Goal: Task Accomplishment & Management: Manage account settings

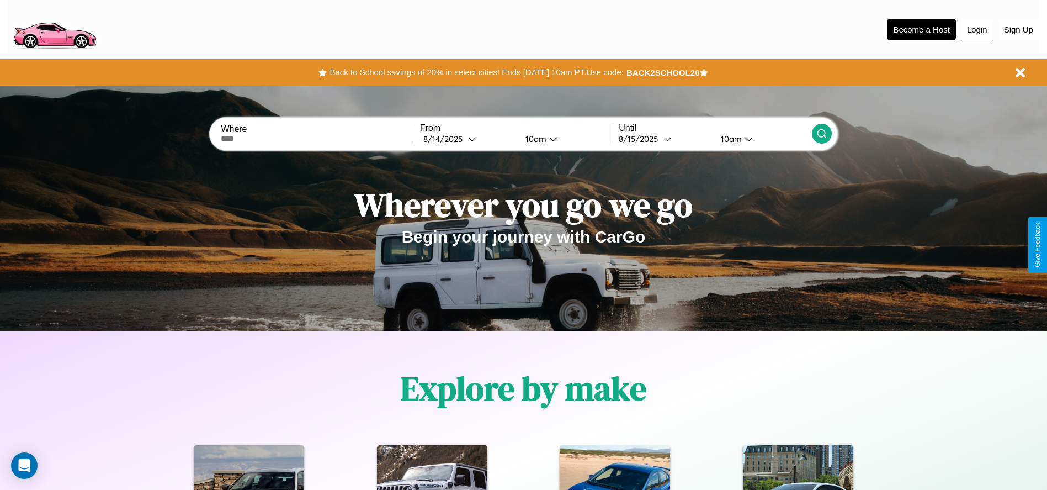
click at [977, 29] on button "Login" at bounding box center [977, 29] width 31 height 21
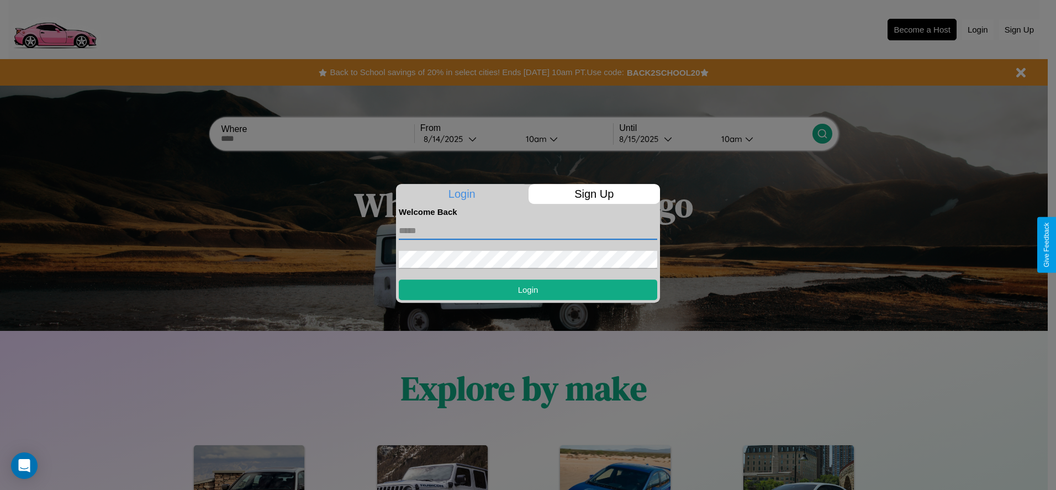
click at [528, 230] on input "text" at bounding box center [528, 231] width 258 height 18
type input "**********"
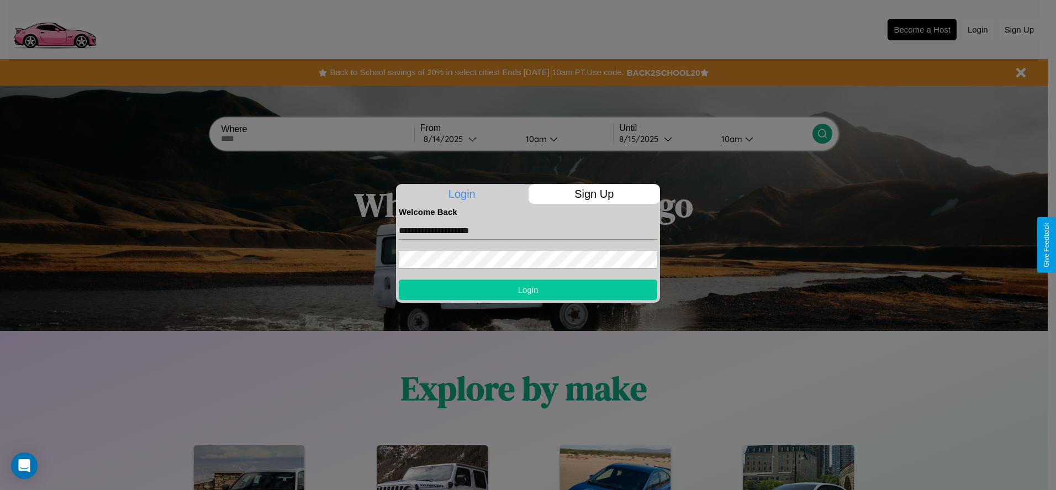
click at [528, 289] on button "Login" at bounding box center [528, 289] width 258 height 20
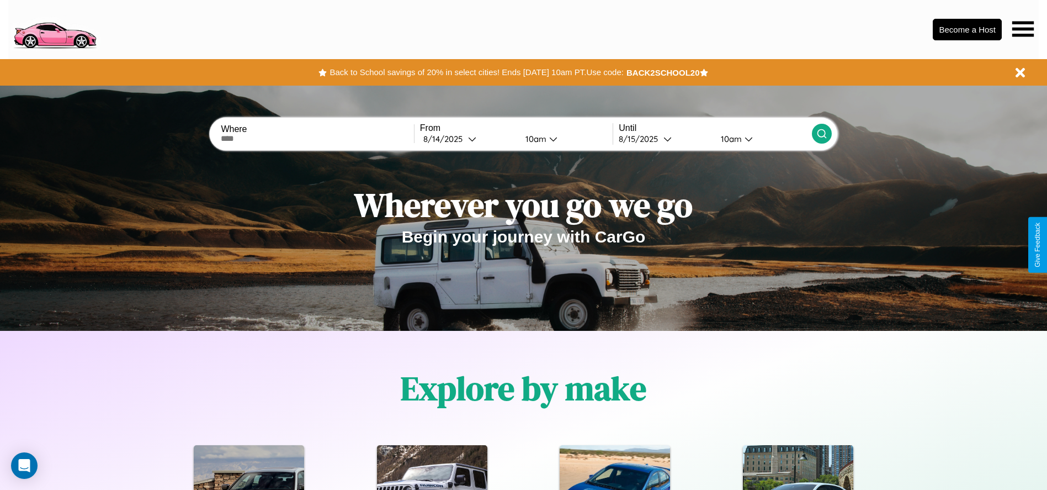
click at [1023, 29] on icon at bounding box center [1024, 28] width 22 height 15
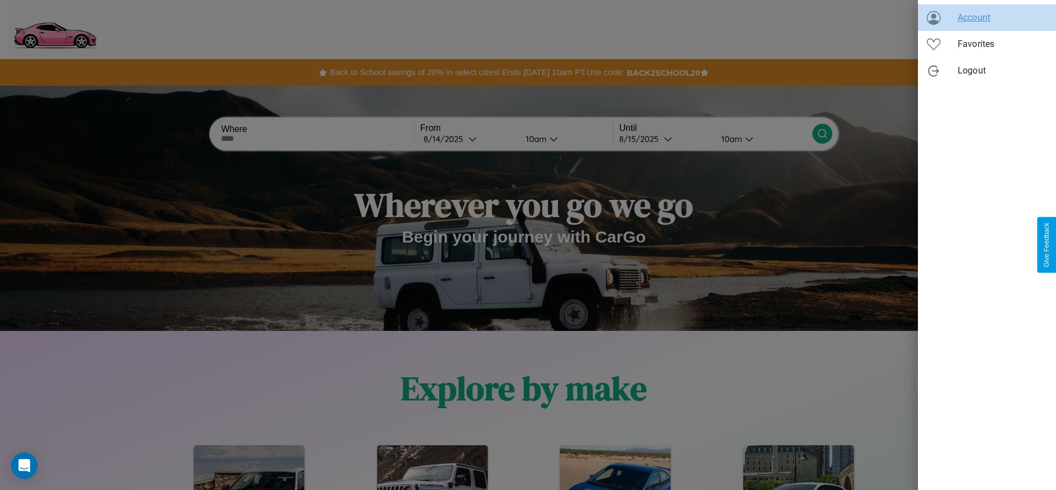
click at [987, 18] on span "Account" at bounding box center [1001, 17] width 89 height 13
